Goal: Task Accomplishment & Management: Manage account settings

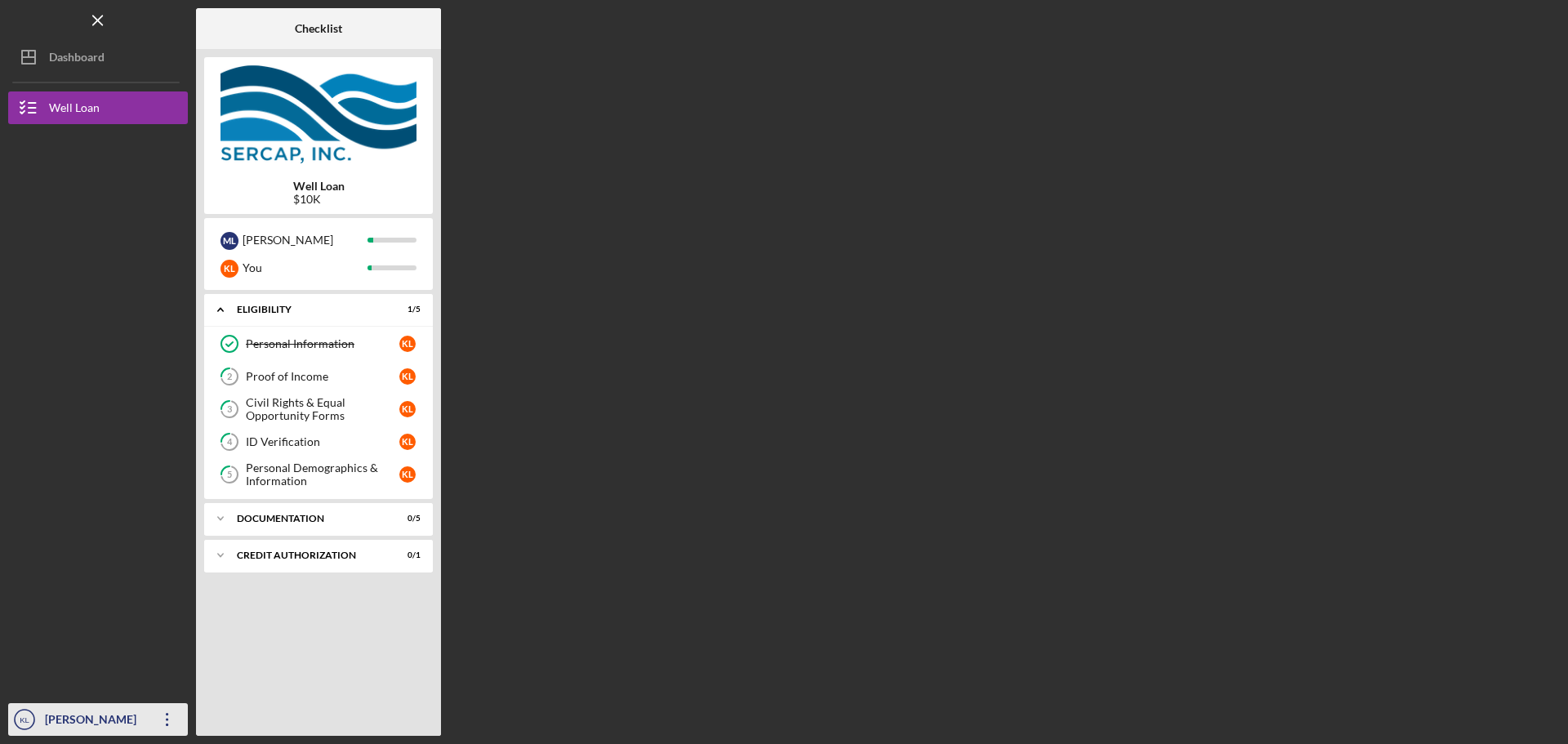
click at [160, 714] on icon "Icon/Overflow" at bounding box center [167, 719] width 41 height 41
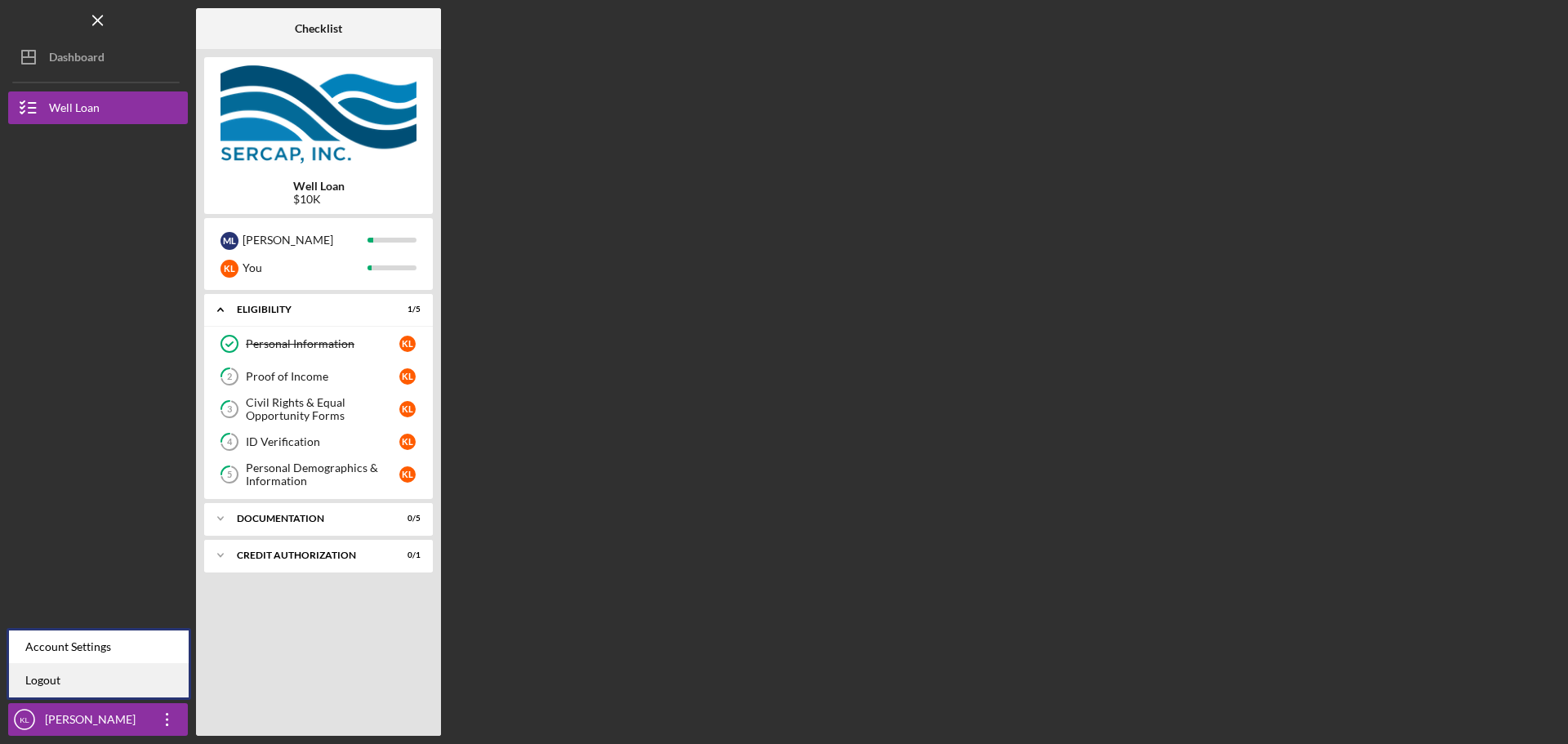
click at [149, 678] on link "Logout" at bounding box center [99, 680] width 180 height 33
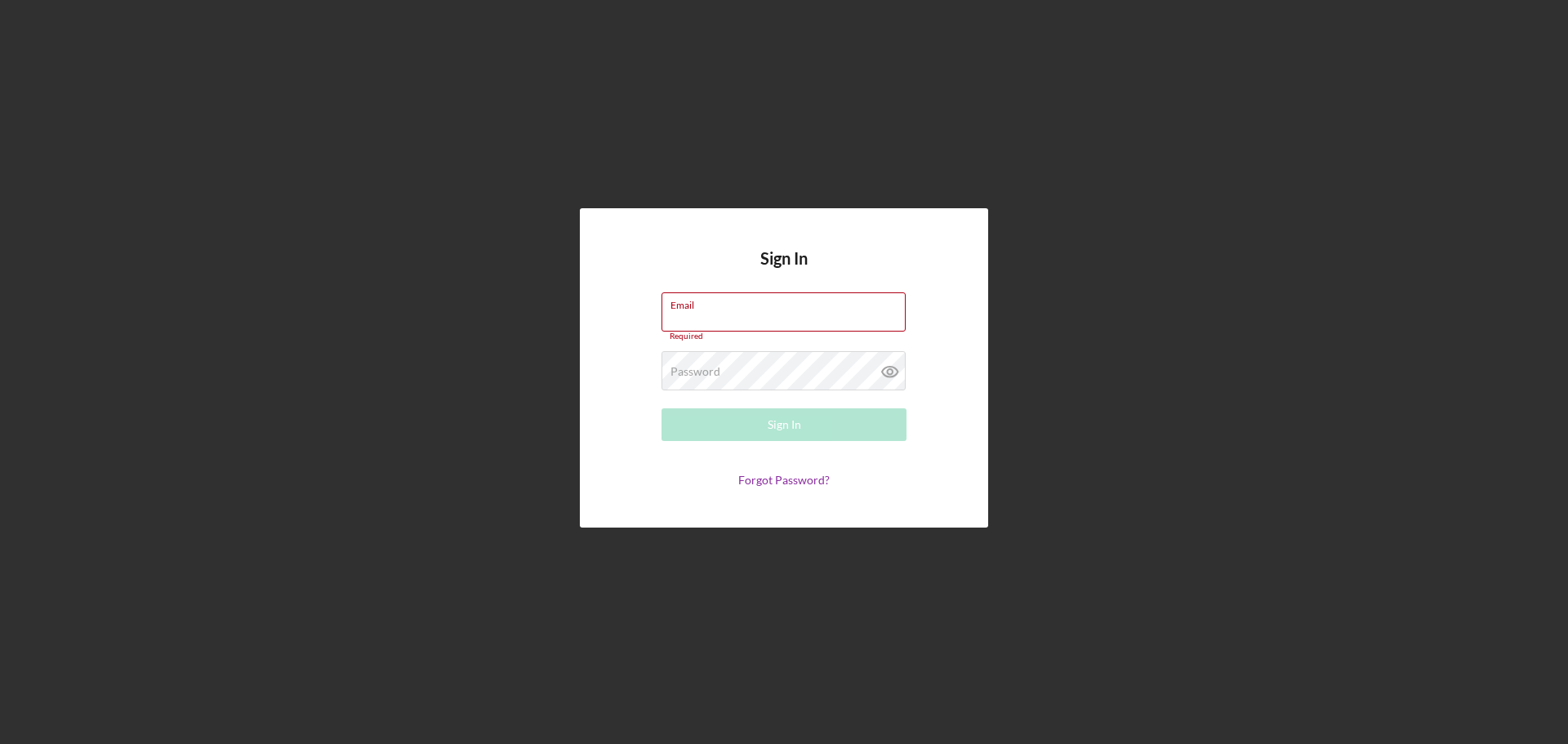
type input "[PERSON_NAME][EMAIL_ADDRESS][PERSON_NAME][DOMAIN_NAME]"
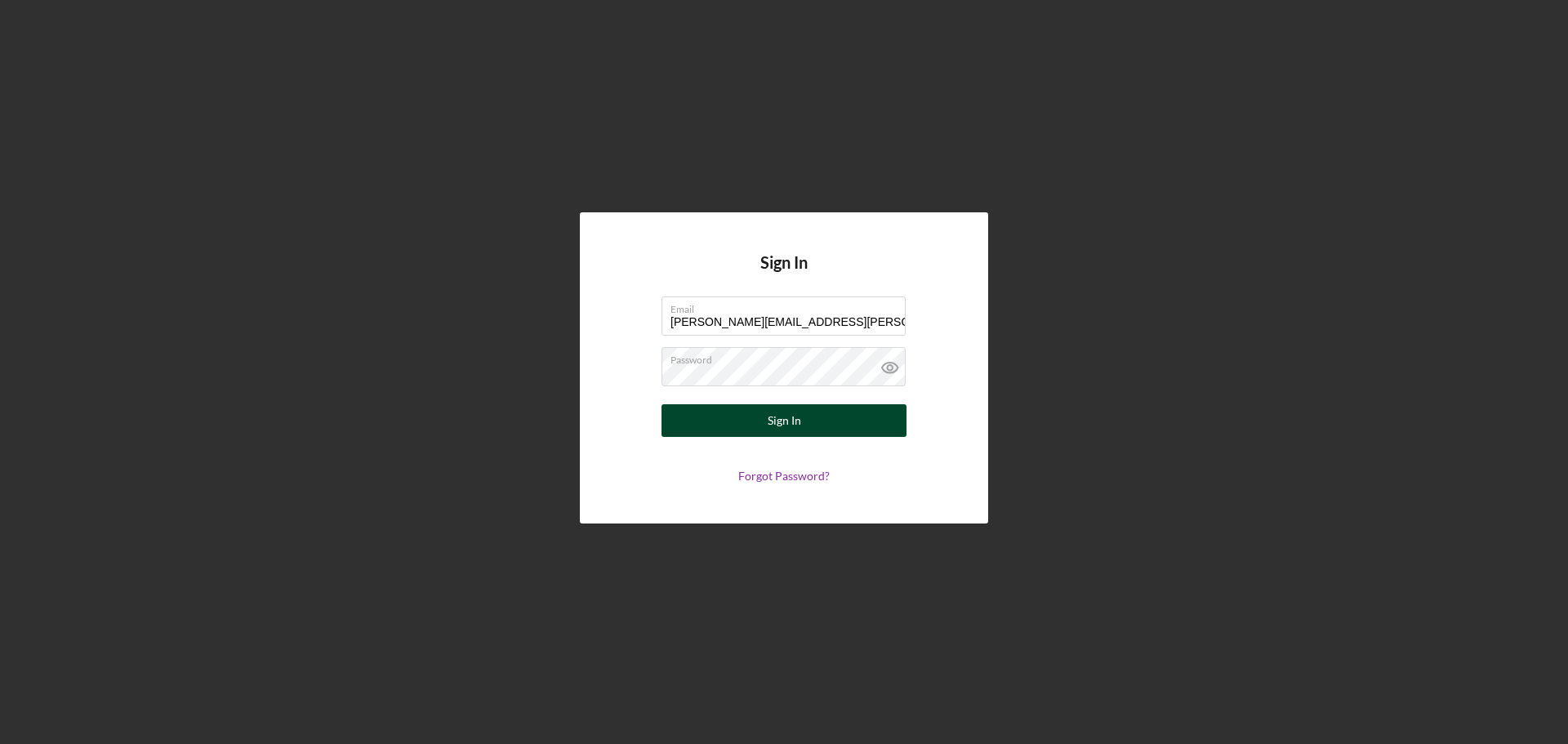
click at [787, 429] on div "Sign In" at bounding box center [784, 421] width 33 height 32
